Goal: Information Seeking & Learning: Learn about a topic

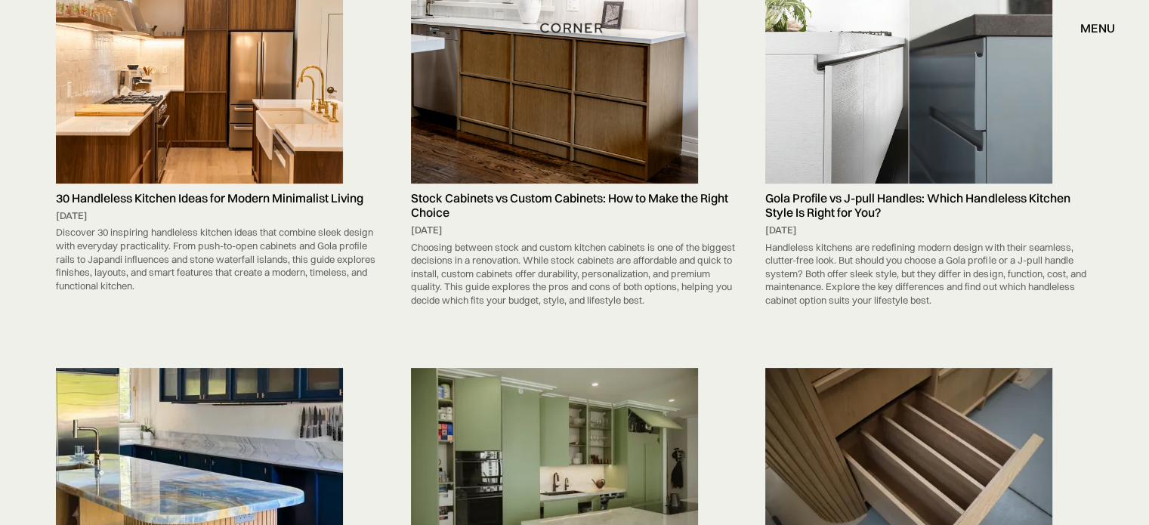
scroll to position [403, 0]
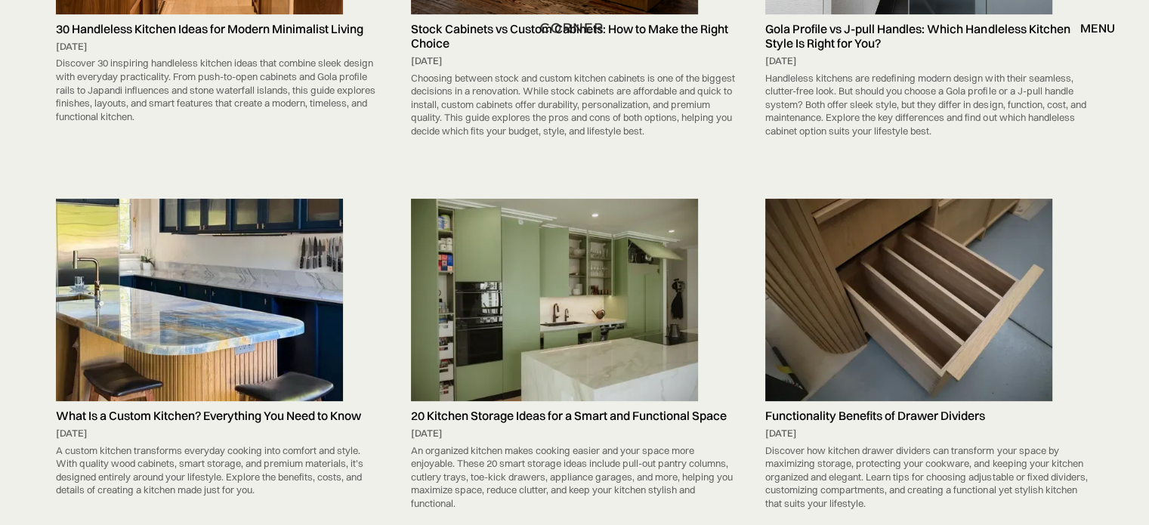
click at [577, 271] on img at bounding box center [554, 300] width 287 height 203
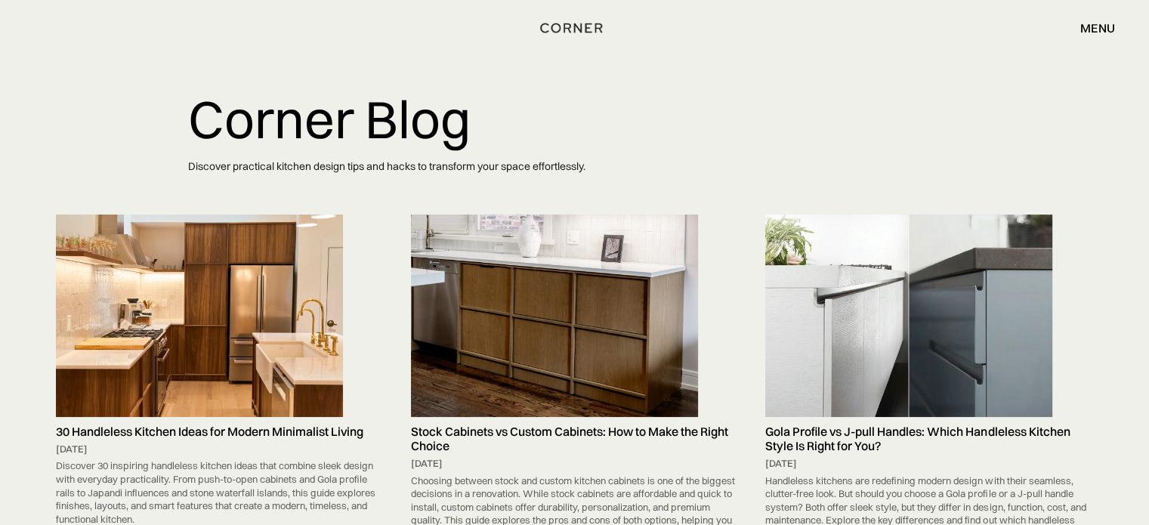
click at [790, 289] on img at bounding box center [908, 316] width 287 height 202
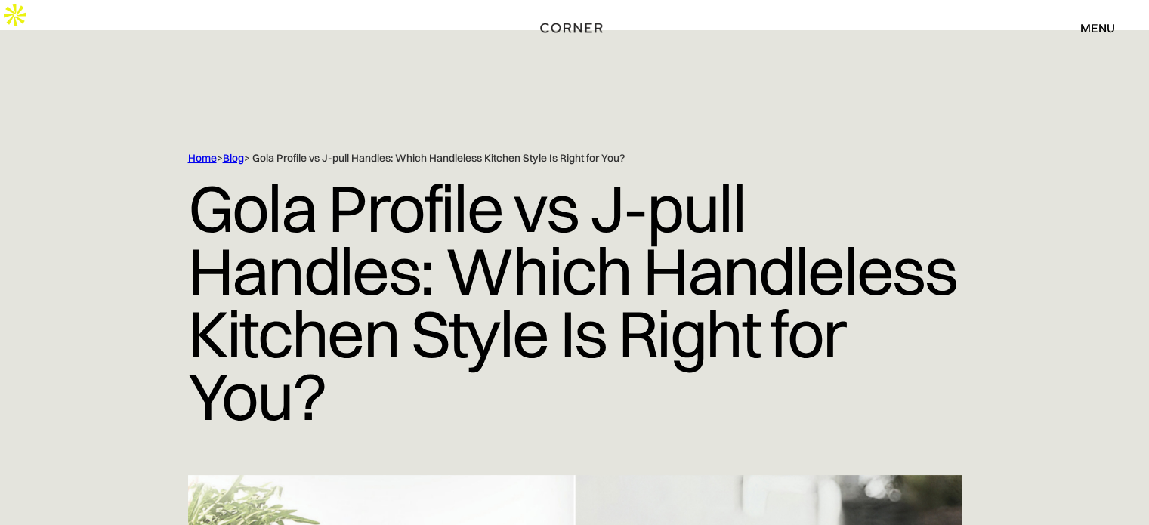
click at [238, 151] on link "Blog" at bounding box center [233, 158] width 21 height 14
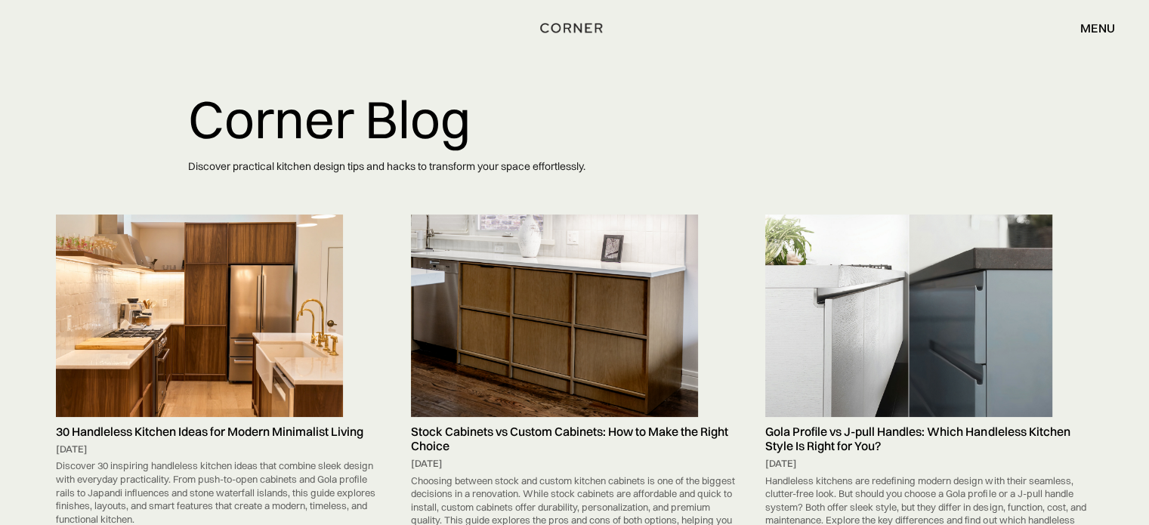
click at [542, 293] on img at bounding box center [554, 316] width 287 height 202
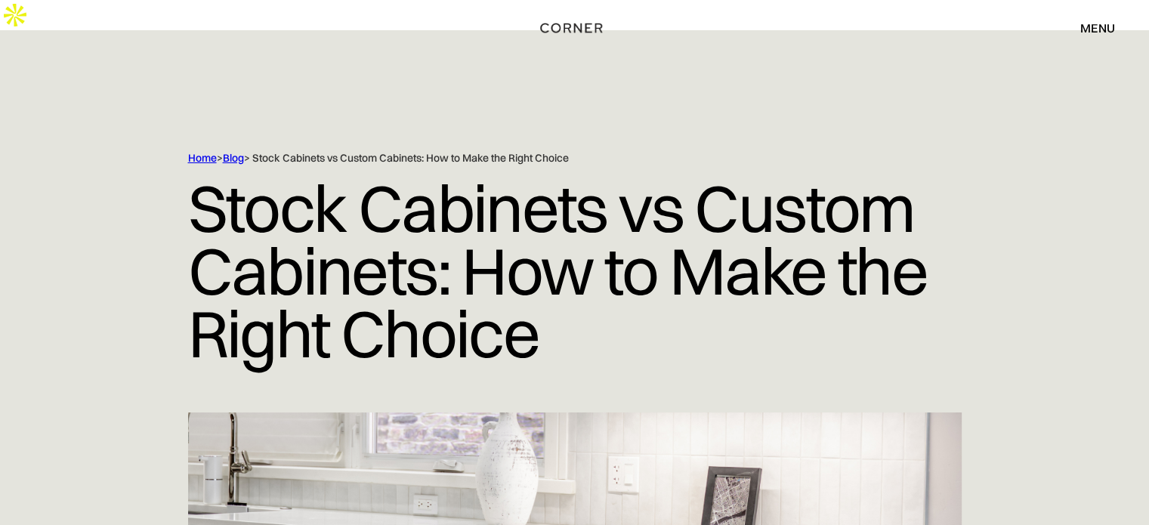
click at [69, 151] on div "Home > Blog > Stock Cabinets vs Custom Cabinets: How to Make the Right Choice S…" at bounding box center [574, 281] width 1149 height 261
click at [230, 119] on div at bounding box center [574, 90] width 1149 height 121
click at [238, 165] on h1 "Stock Cabinets vs Custom Cabinets: How to Make the Right Choice" at bounding box center [575, 270] width 774 height 211
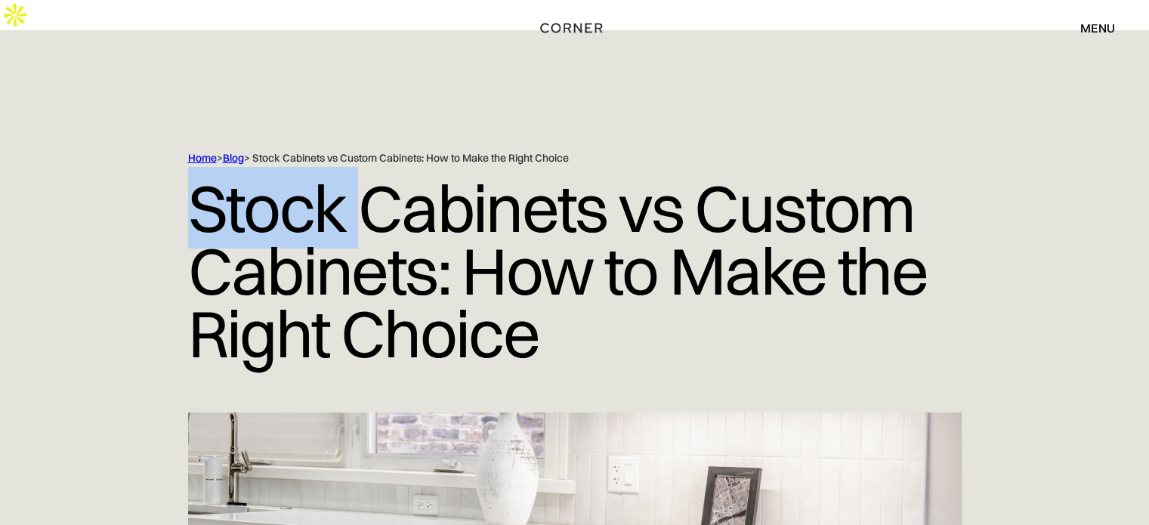
click at [237, 165] on h1 "Stock Cabinets vs Custom Cabinets: How to Make the Right Choice" at bounding box center [575, 270] width 774 height 211
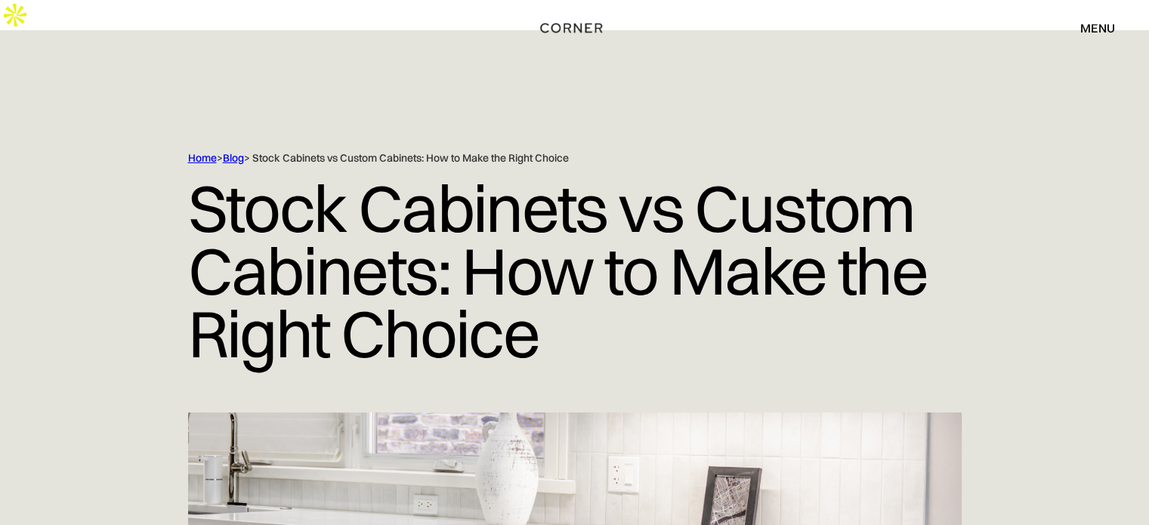
drag, startPoint x: 252, startPoint y: 129, endPoint x: 240, endPoint y: 129, distance: 12.8
click at [249, 151] on div "Home > Blog > Stock Cabinets vs Custom Cabinets: How to Make the Right Choice" at bounding box center [543, 158] width 710 height 14
click at [239, 151] on link "Blog" at bounding box center [233, 158] width 21 height 14
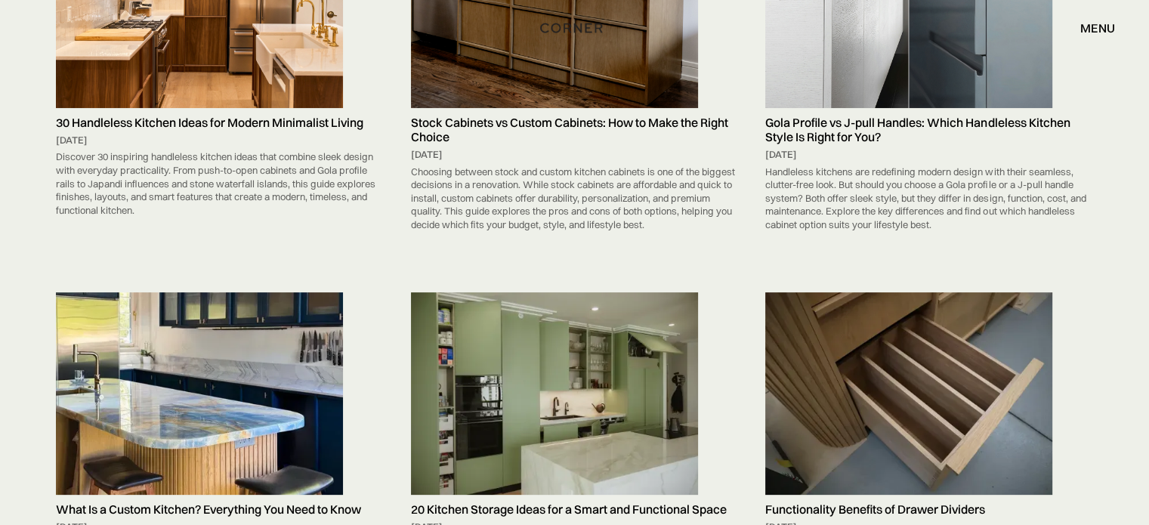
scroll to position [302, 0]
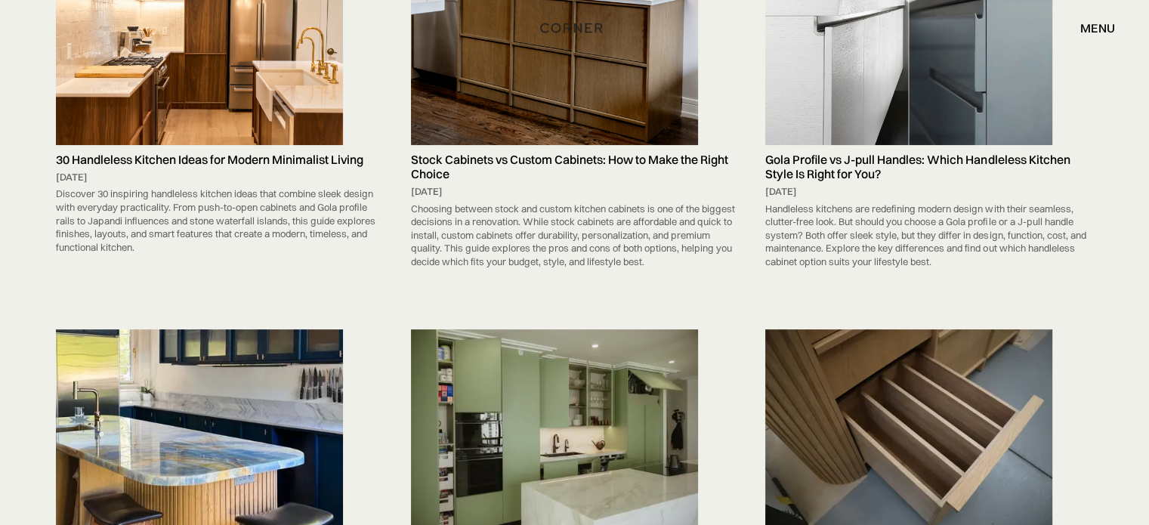
drag, startPoint x: 836, startPoint y: 52, endPoint x: 817, endPoint y: 57, distance: 19.4
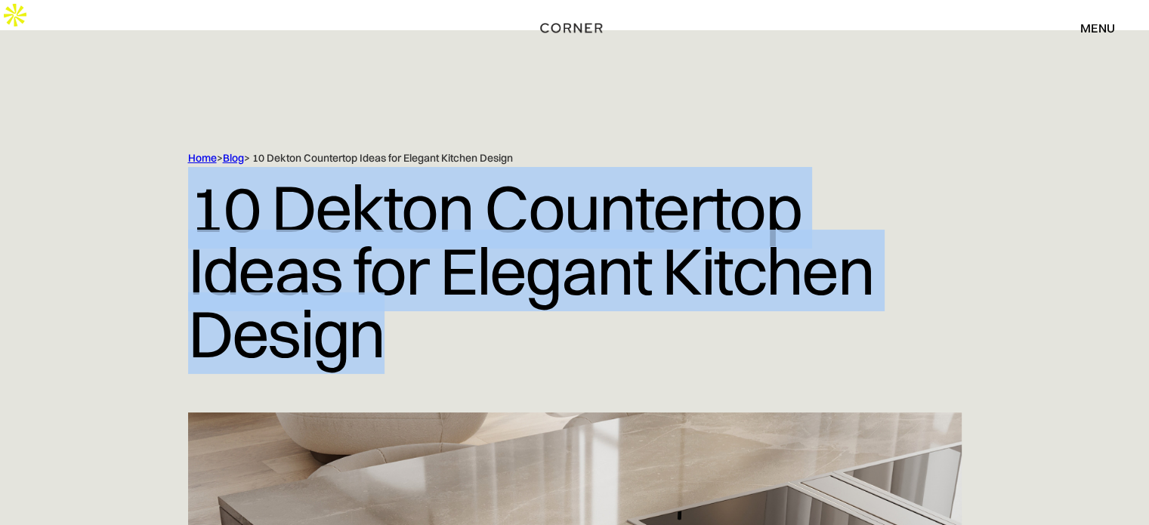
drag, startPoint x: 196, startPoint y: 175, endPoint x: 429, endPoint y: 301, distance: 265.4
click at [428, 302] on h1 "10 Dekton Countertop Ideas for Elegant Kitchen Design" at bounding box center [575, 270] width 774 height 211
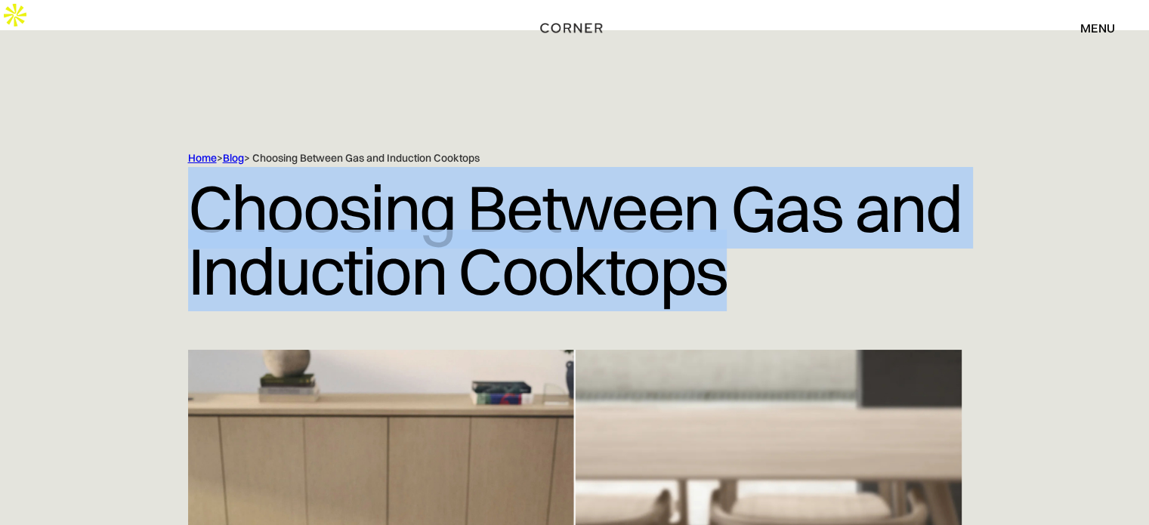
drag, startPoint x: 184, startPoint y: 176, endPoint x: 796, endPoint y: 231, distance: 614.6
click at [796, 231] on div "Home > Blog > Choosing Between Gas and Induction Cooktops Choosing Between Gas …" at bounding box center [574, 250] width 967 height 199
copy h1 "Choosing Between Gas and Induction Cooktops"
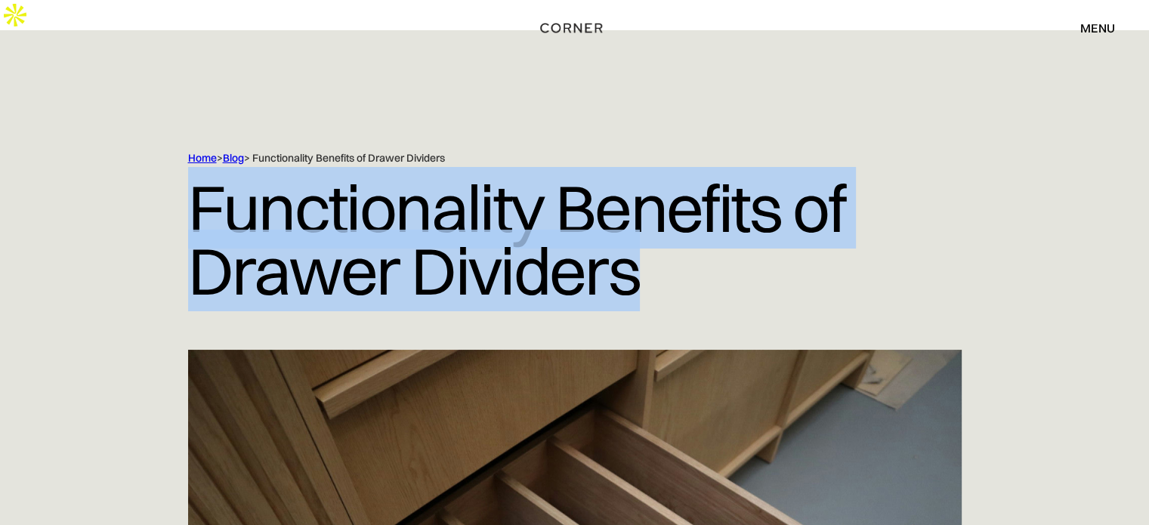
drag, startPoint x: 190, startPoint y: 177, endPoint x: 697, endPoint y: 229, distance: 509.7
click at [697, 229] on h1 "Functionality Benefits of Drawer Dividers" at bounding box center [575, 239] width 774 height 148
copy h1 "Functionality Benefits of Drawer Dividers"
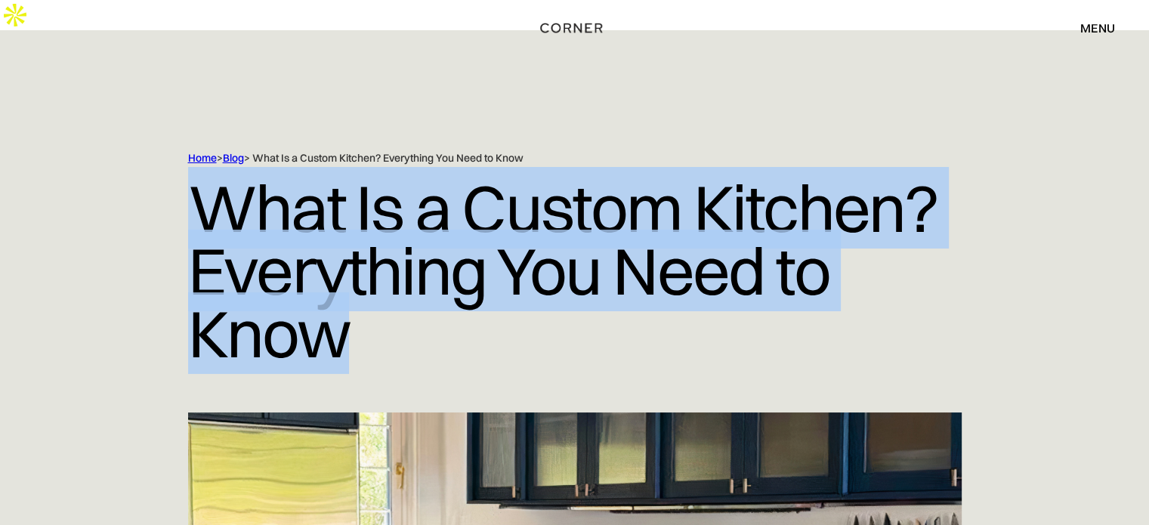
drag, startPoint x: 181, startPoint y: 190, endPoint x: 375, endPoint y: 305, distance: 225.2
click at [374, 304] on div "Home > Blog > What Is a Custom Kitchen? Everything You Need to Know What Is a C…" at bounding box center [574, 281] width 967 height 261
copy h1 "What Is a Custom Kitchen? Everything You Need to Know"
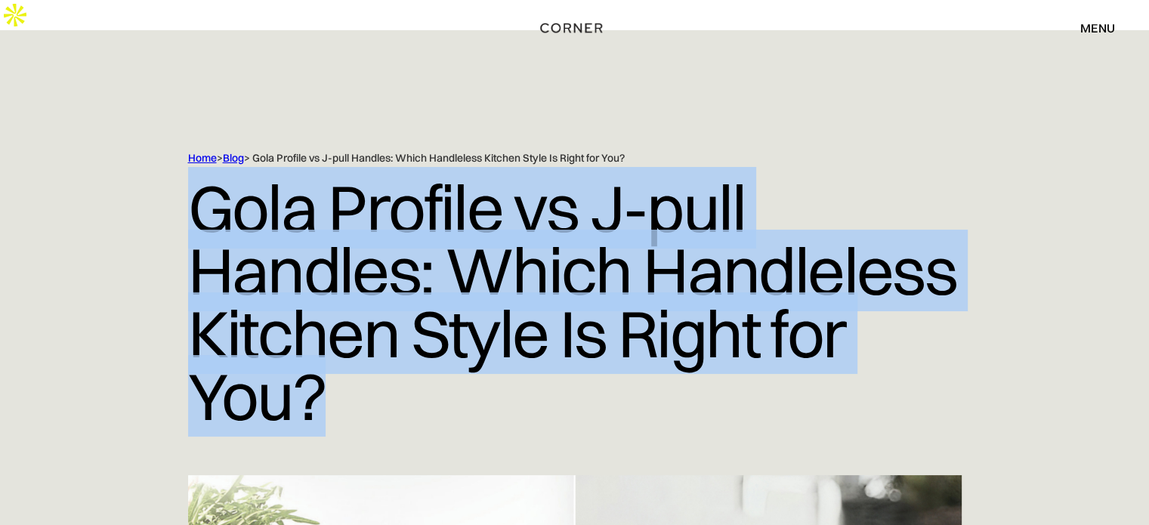
drag, startPoint x: 175, startPoint y: 171, endPoint x: 363, endPoint y: 360, distance: 266.1
click at [363, 360] on div "Home > Blog > Gola Profile vs J-pull Handles: Which Handleless Kitchen Style Is…" at bounding box center [574, 313] width 967 height 324
copy h1 "Gola Profile vs J-pull Handles: Which Handleless Kitchen Style Is Right for You?"
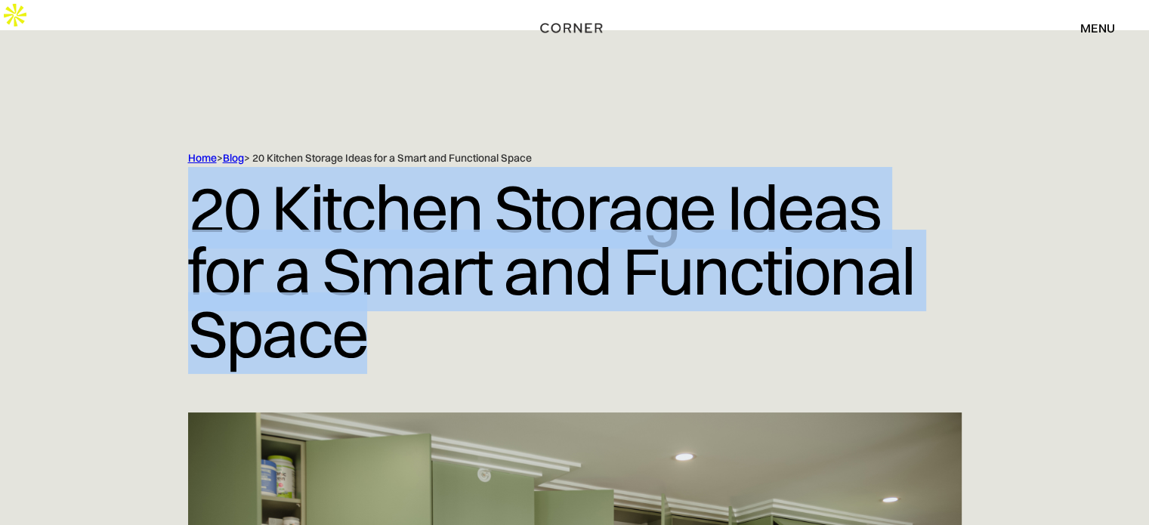
drag, startPoint x: 184, startPoint y: 186, endPoint x: 390, endPoint y: 308, distance: 239.9
click at [388, 314] on div "Home > Blog > 20 Kitchen Storage Ideas for a Smart and Functional Space 20 Kitc…" at bounding box center [574, 281] width 967 height 261
copy h1 "20 Kitchen Storage Ideas for a Smart and Functional Space"
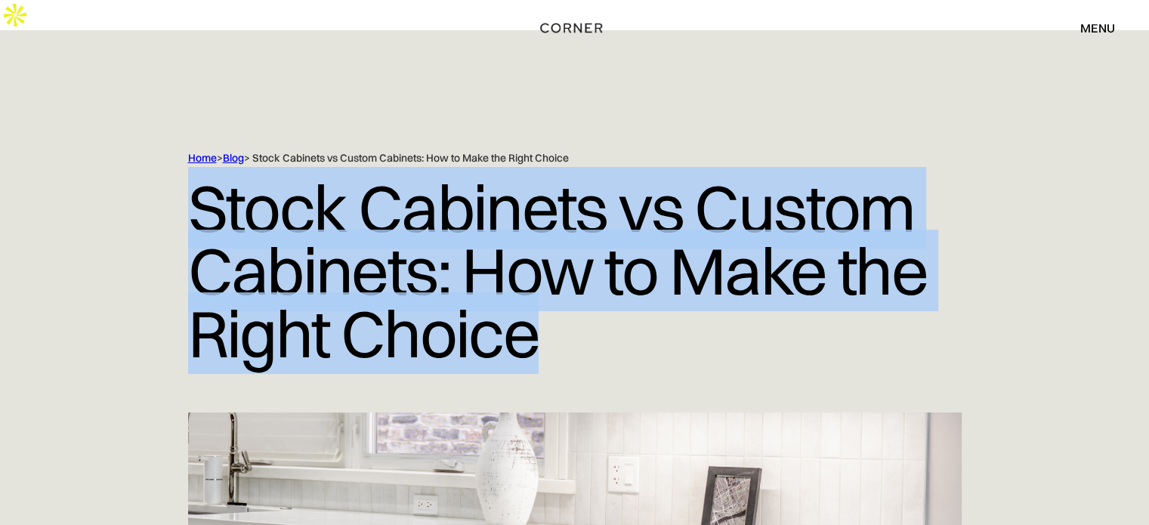
drag, startPoint x: 196, startPoint y: 176, endPoint x: 670, endPoint y: 331, distance: 498.5
click at [670, 331] on div "Home > Blog > Stock Cabinets vs Custom Cabinets: How to Make the Right Choice S…" at bounding box center [574, 281] width 967 height 261
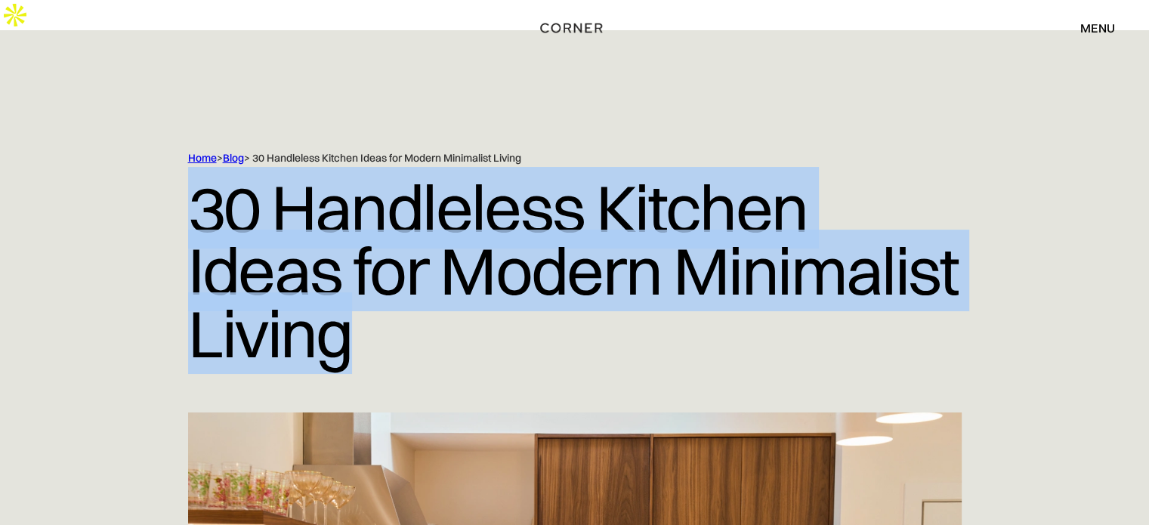
drag, startPoint x: 175, startPoint y: 193, endPoint x: 456, endPoint y: 293, distance: 298.3
click at [456, 293] on div "Home > Blog > 30 Handleless Kitchen Ideas for Modern Minimalist Living 30 Handl…" at bounding box center [574, 281] width 967 height 261
copy h1 "30 Handleless Kitchen Ideas for Modern Minimalist Living"
